Goal: Task Accomplishment & Management: Manage account settings

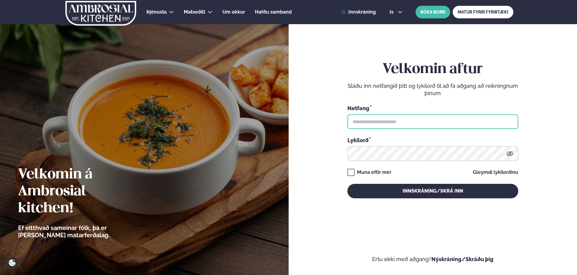
click at [362, 121] on input "text" at bounding box center [432, 121] width 171 height 14
type input "**********"
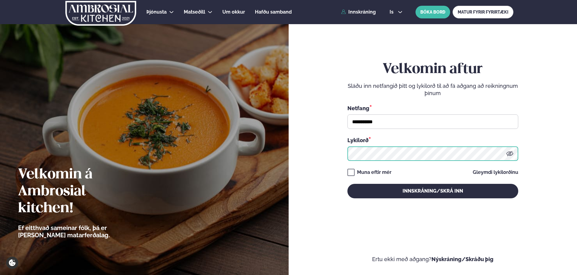
click at [347, 184] on button "Innskráning/Skrá inn" at bounding box center [432, 191] width 171 height 14
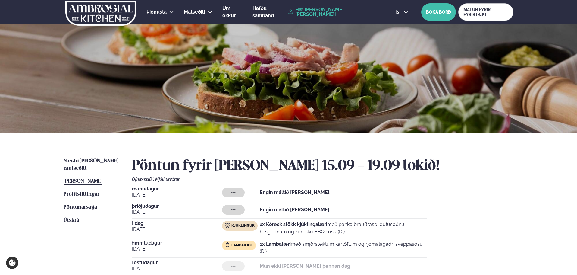
click at [158, 227] on span "[DATE]" at bounding box center [177, 228] width 90 height 7
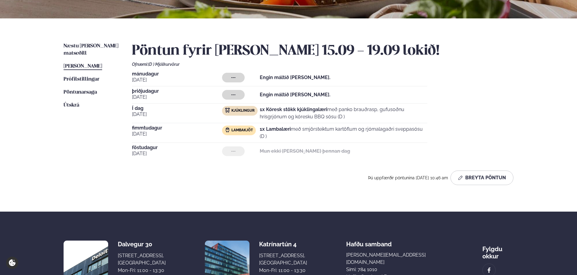
scroll to position [113, 0]
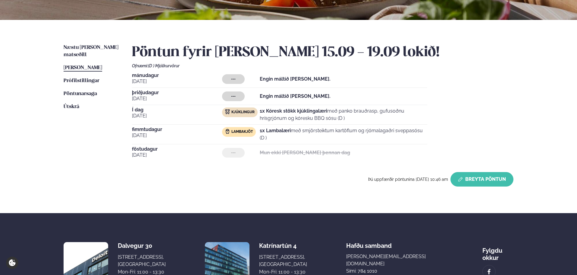
click at [479, 178] on button "Breyta Pöntun" at bounding box center [481, 179] width 63 height 14
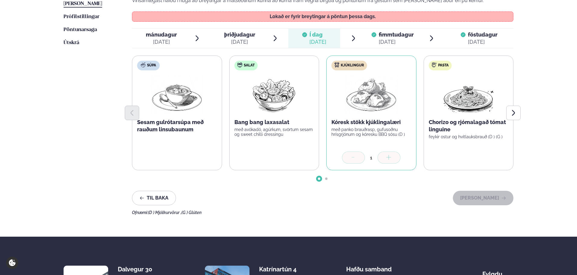
scroll to position [204, 0]
